Goal: Browse casually

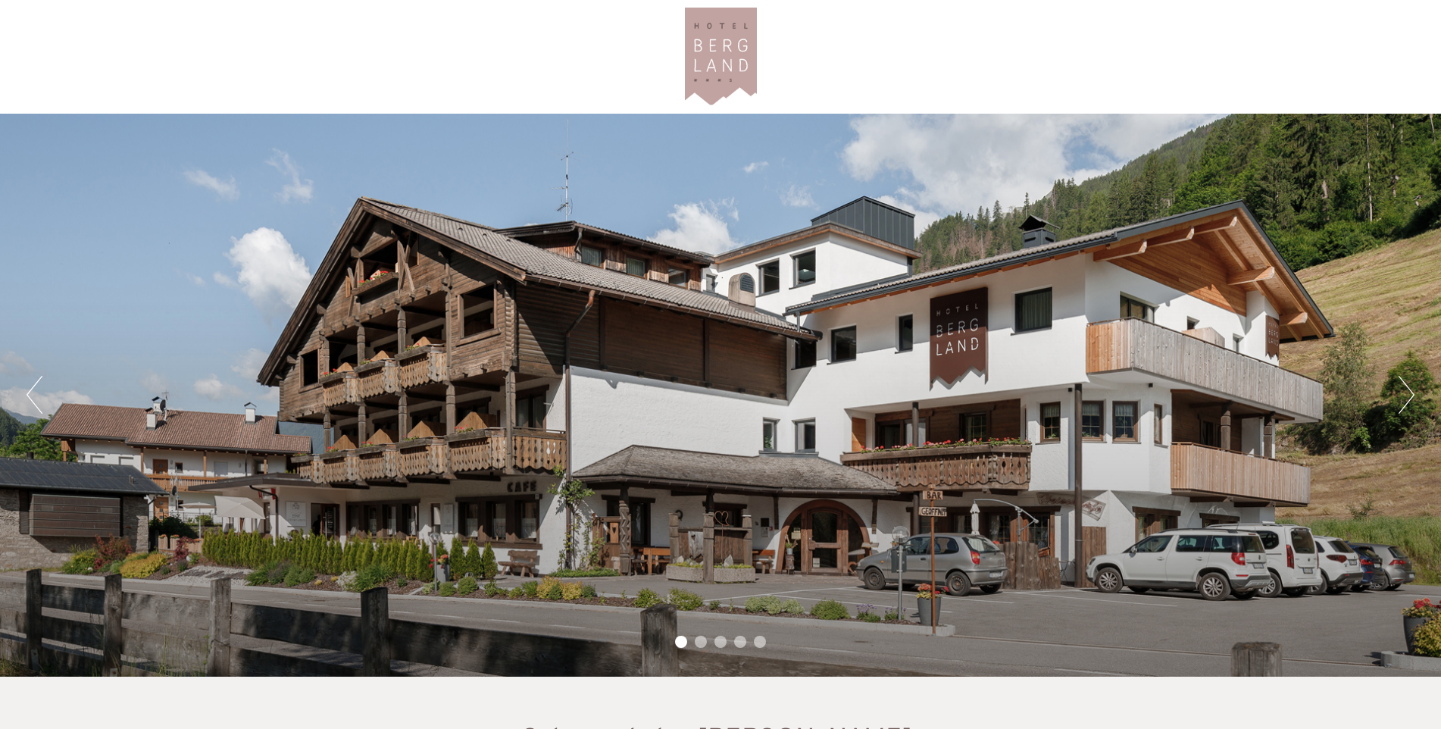
click at [1400, 395] on button "Next" at bounding box center [1406, 395] width 16 height 38
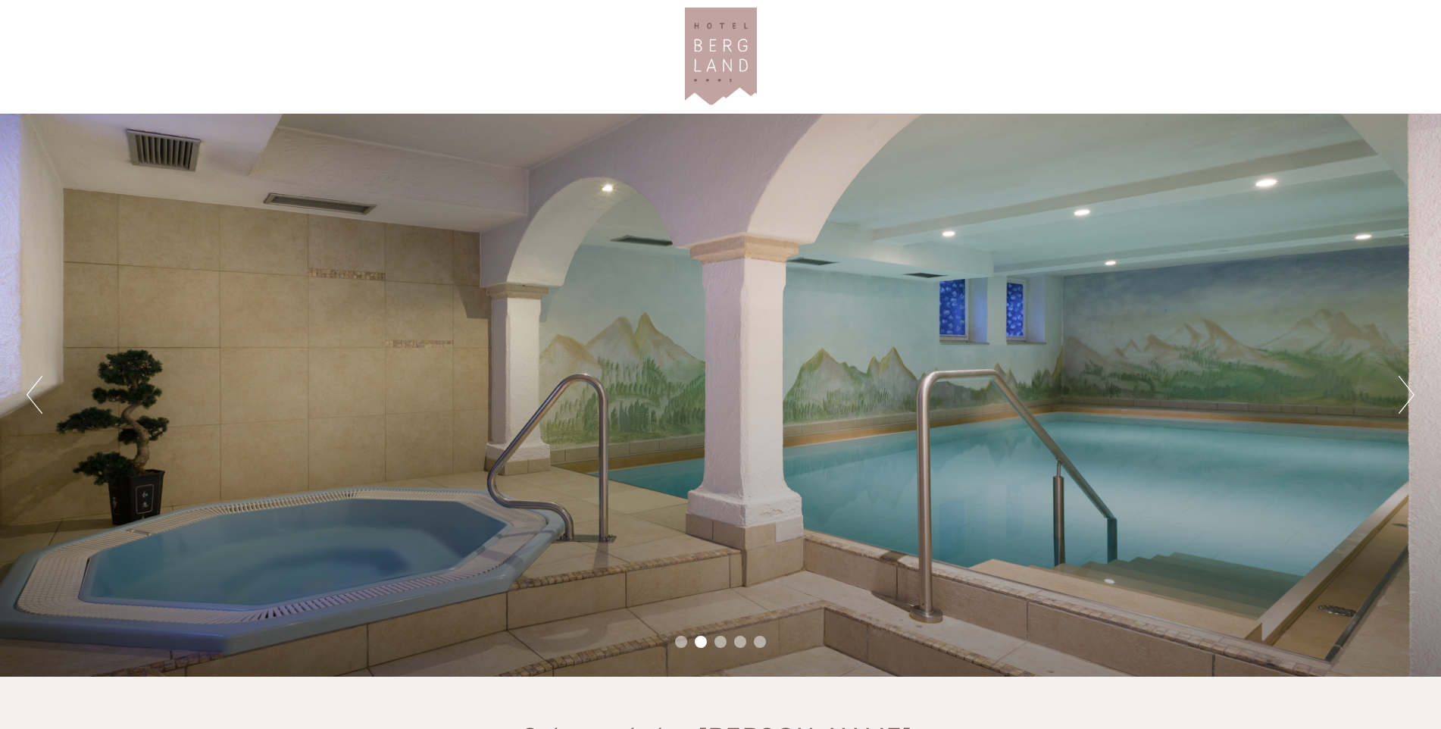
click at [1404, 394] on button "Next" at bounding box center [1406, 395] width 16 height 38
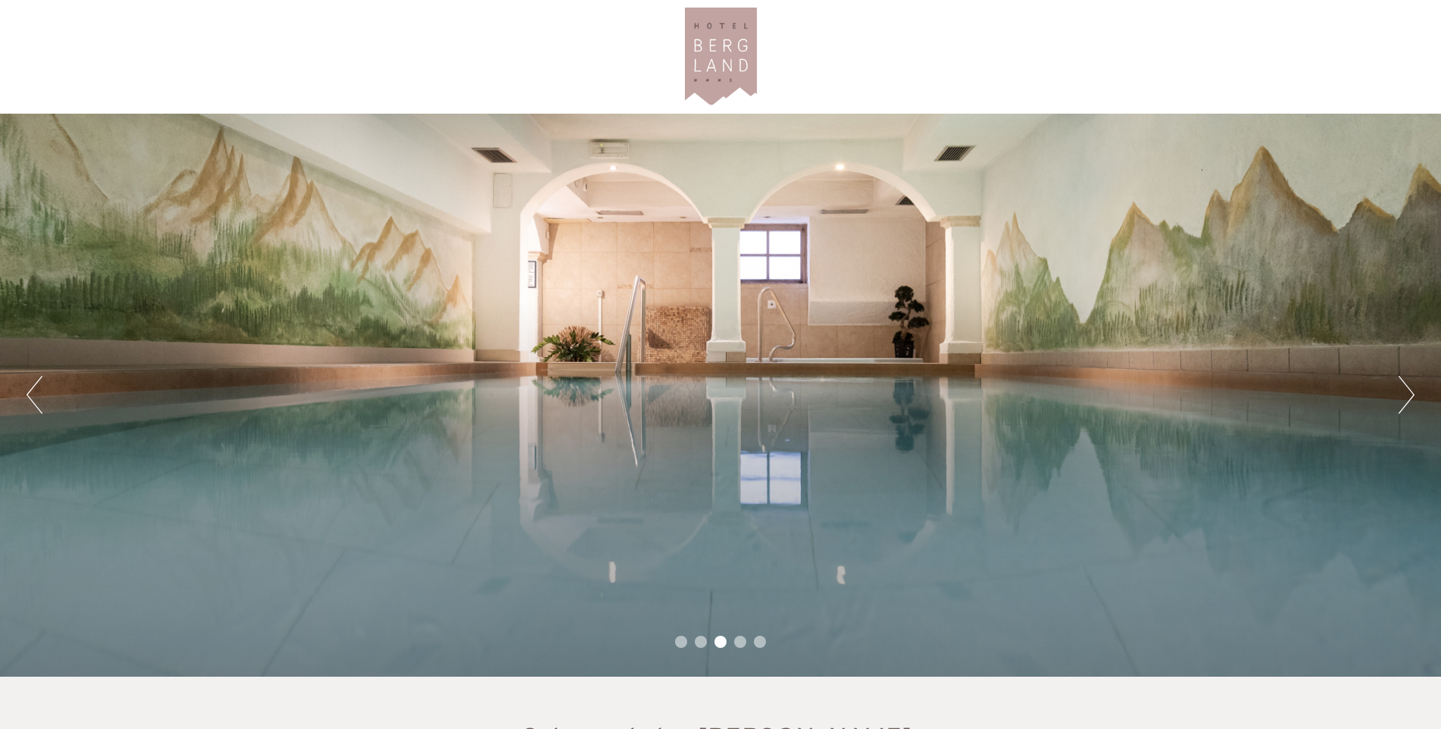
click at [1404, 394] on button "Next" at bounding box center [1406, 395] width 16 height 38
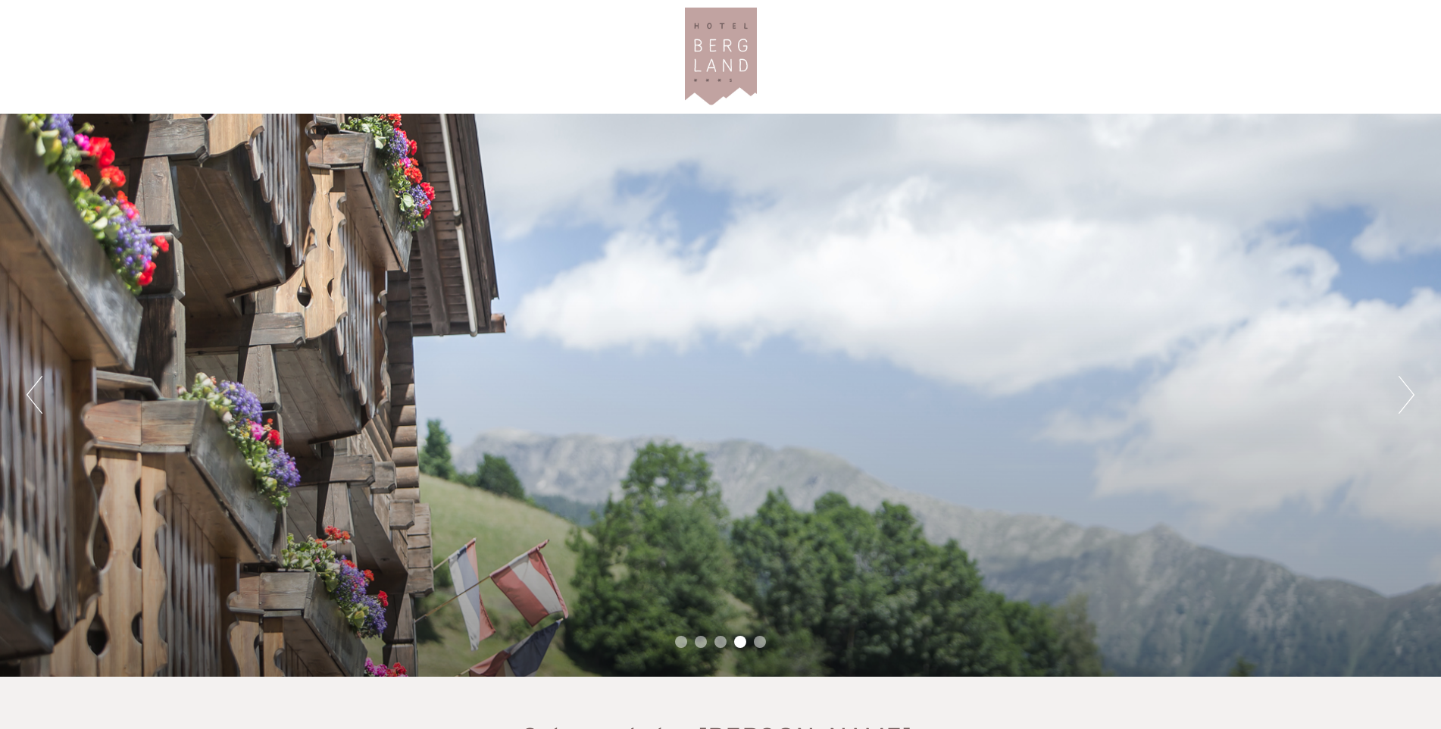
click at [1404, 394] on button "Next" at bounding box center [1406, 395] width 16 height 38
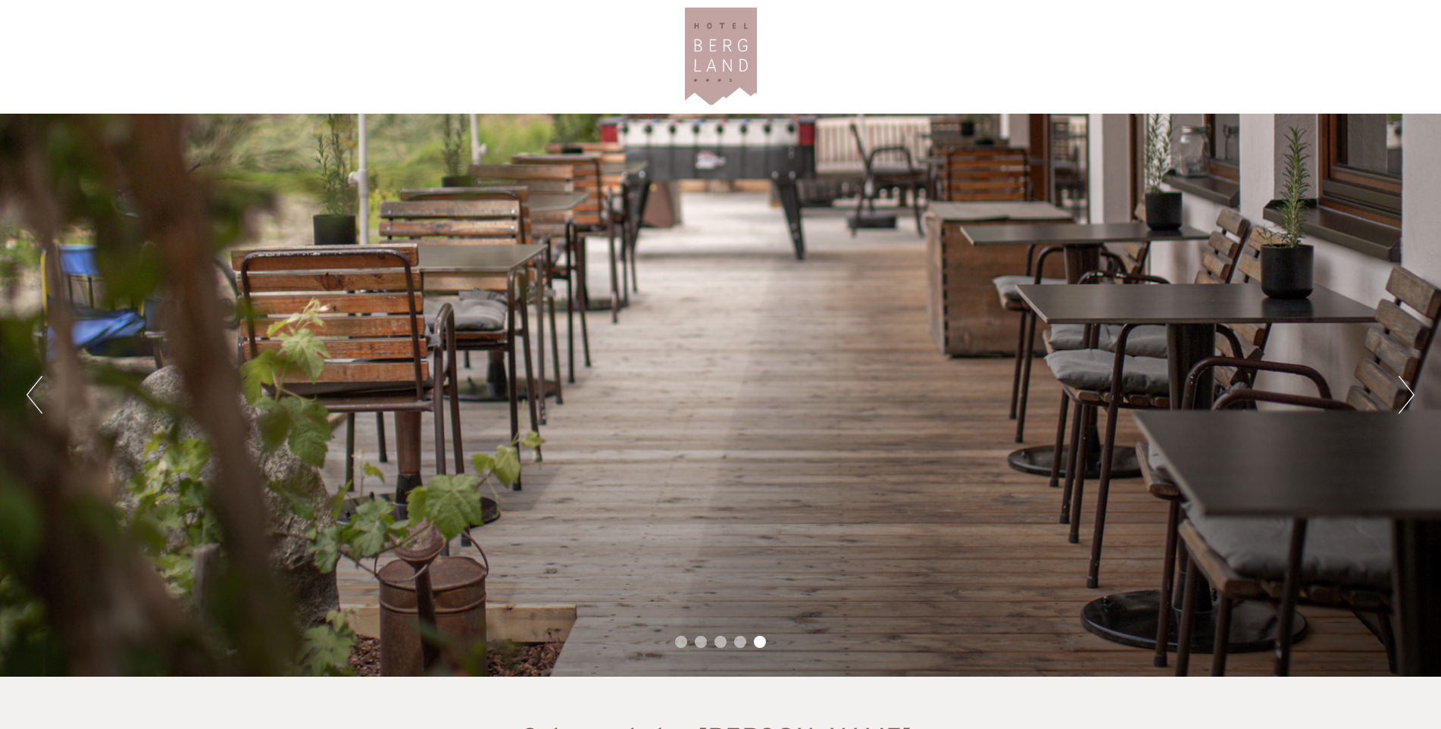
click at [1404, 394] on button "Next" at bounding box center [1406, 395] width 16 height 38
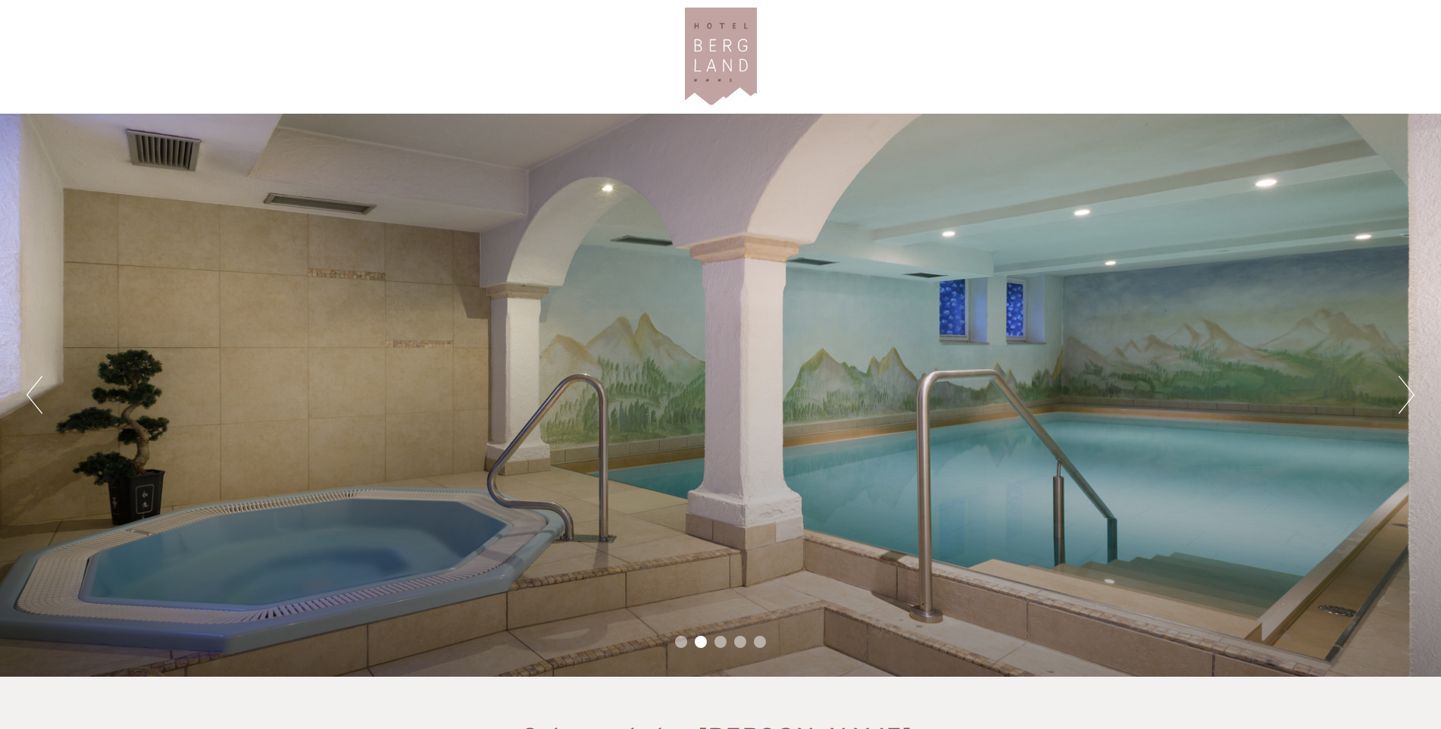
click at [1410, 398] on button "Next" at bounding box center [1406, 395] width 16 height 38
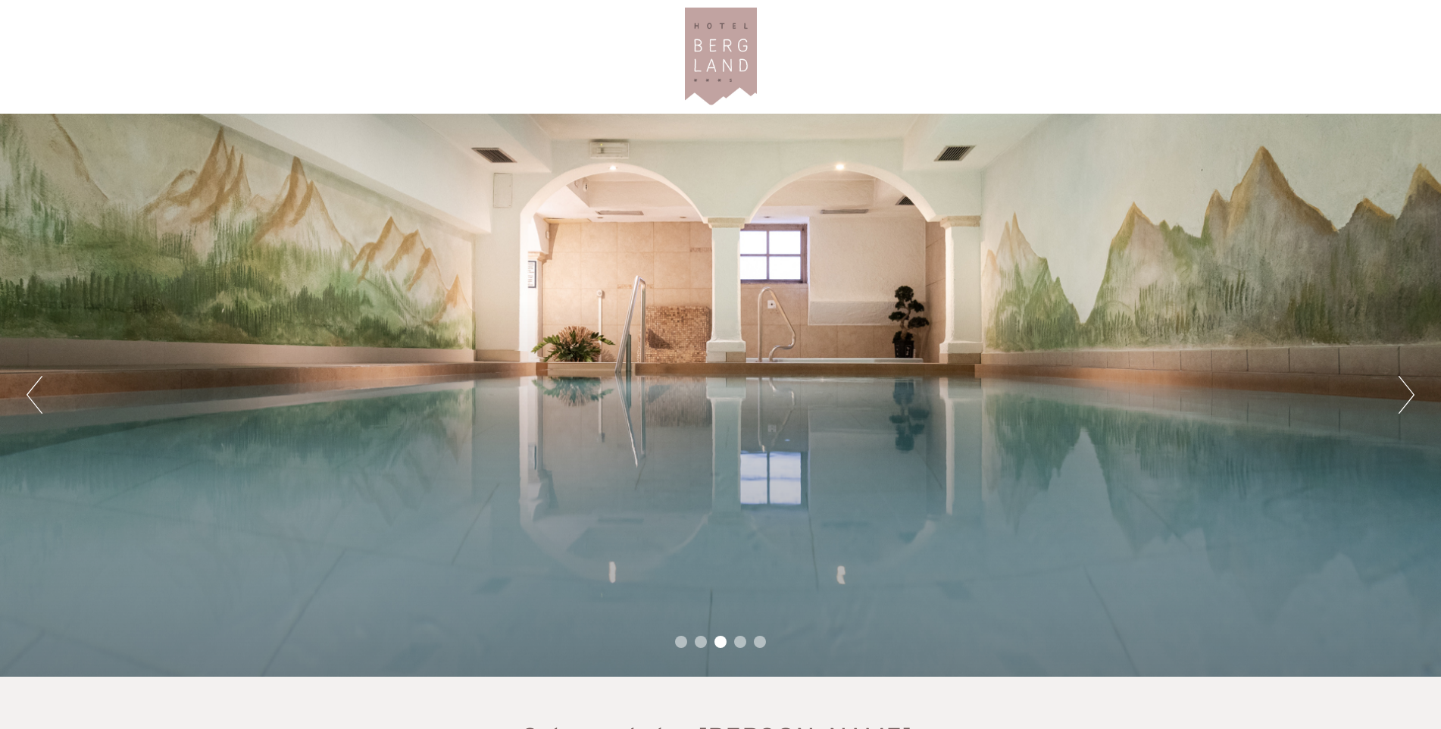
click at [1410, 398] on button "Next" at bounding box center [1406, 395] width 16 height 38
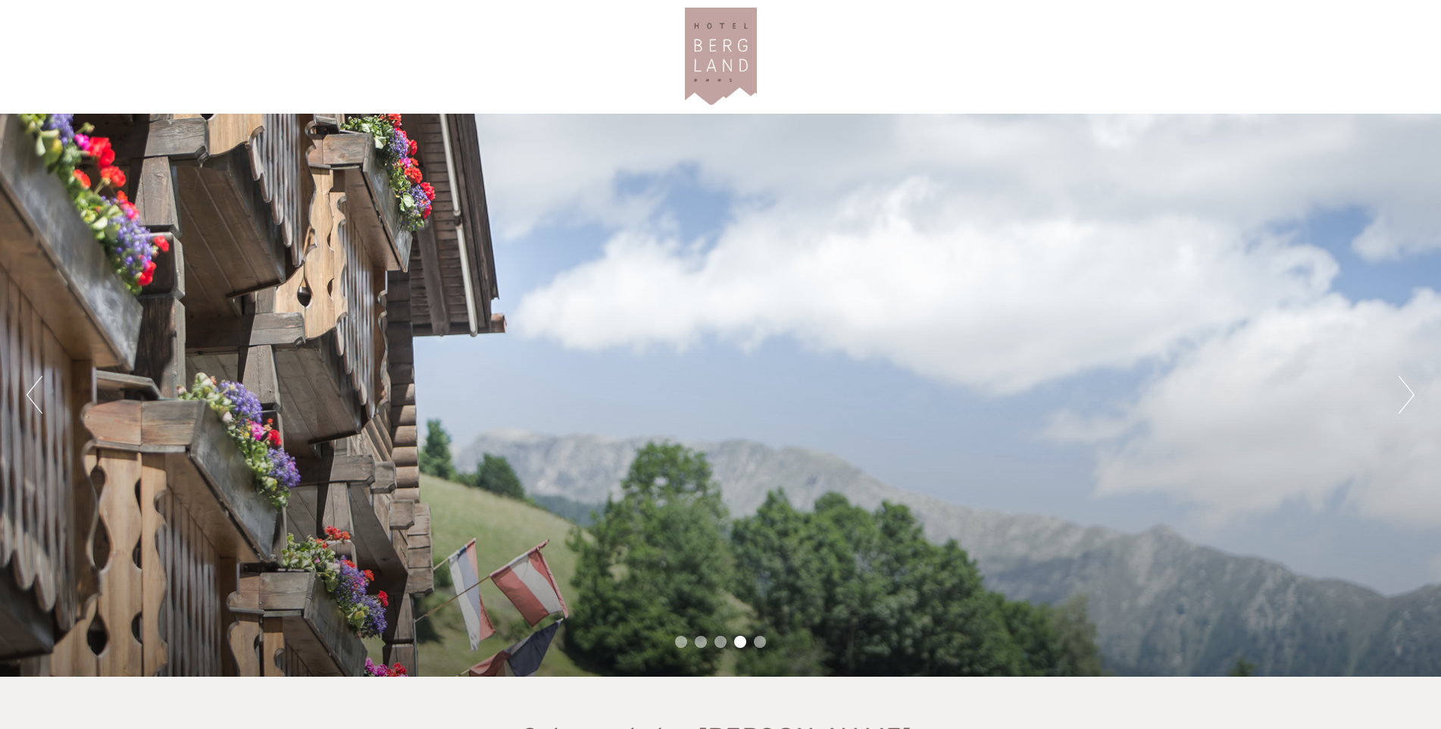
click at [1410, 398] on button "Next" at bounding box center [1406, 395] width 16 height 38
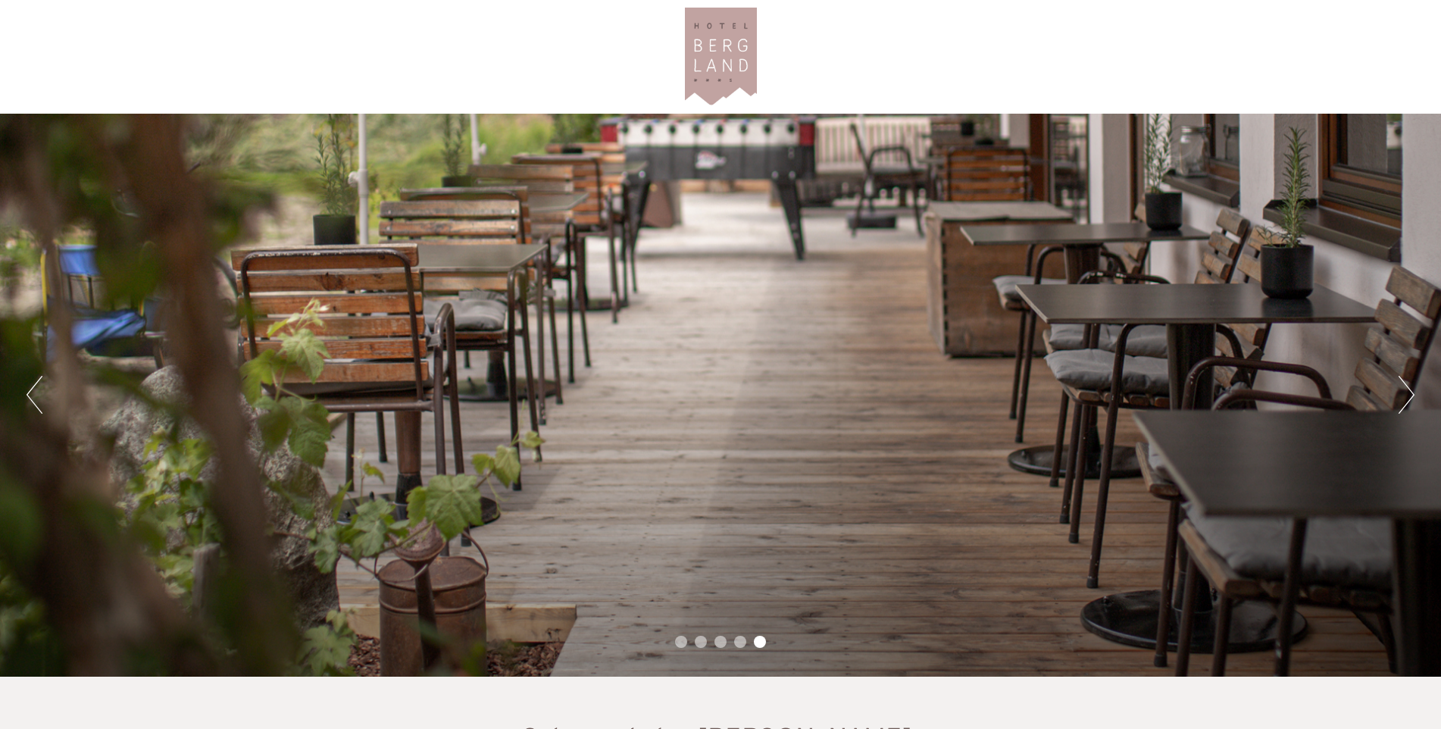
click at [1410, 398] on button "Next" at bounding box center [1406, 395] width 16 height 38
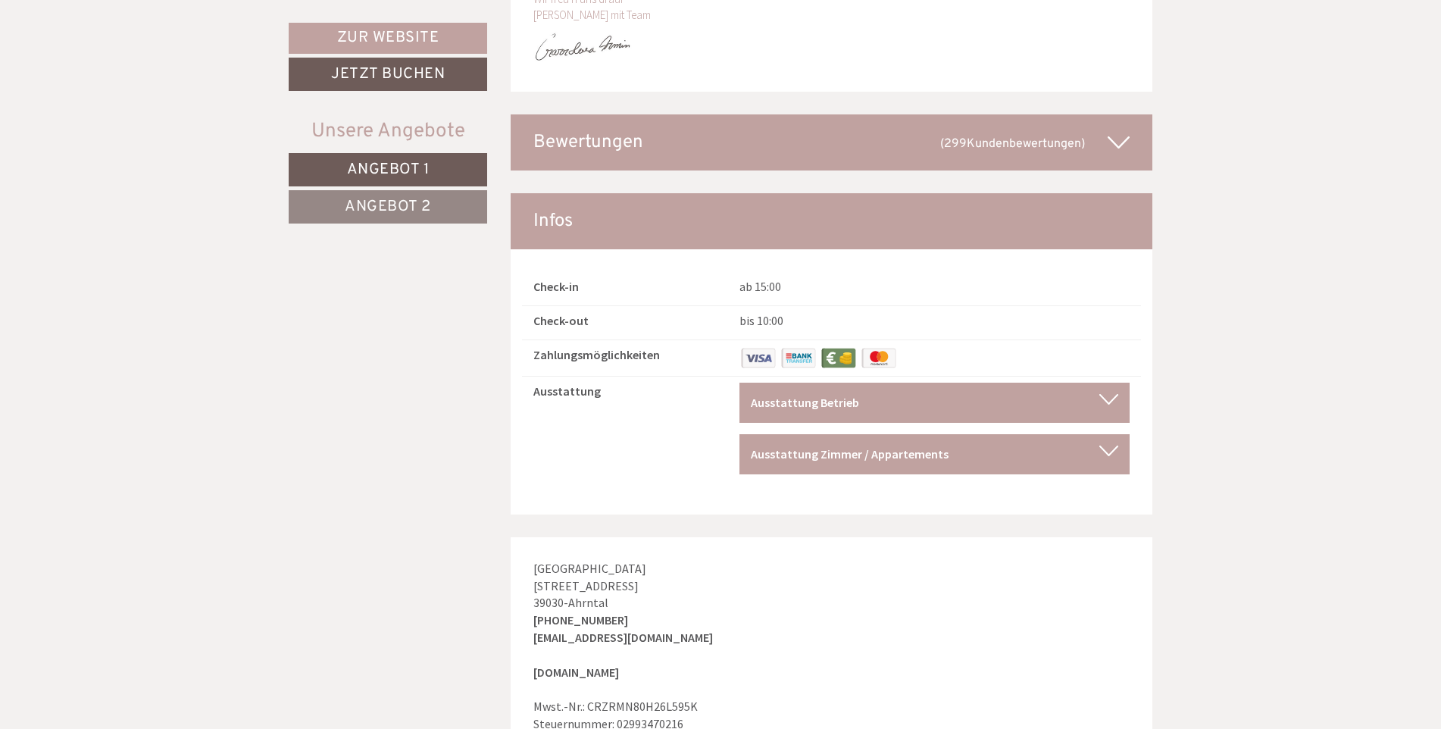
scroll to position [8154, 0]
